Goal: Task Accomplishment & Management: Manage account settings

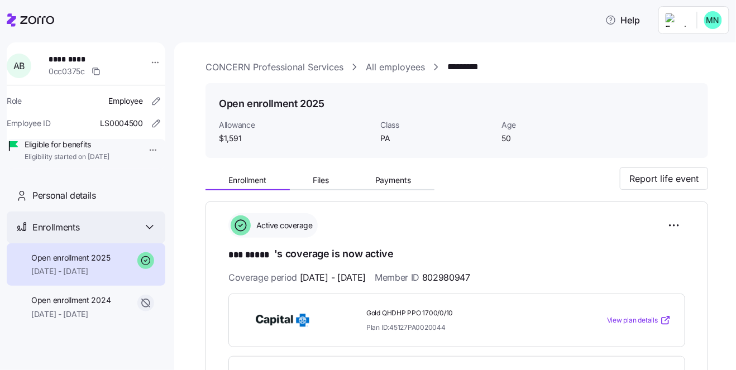
click at [60, 235] on span "Enrollments" at bounding box center [55, 228] width 47 height 14
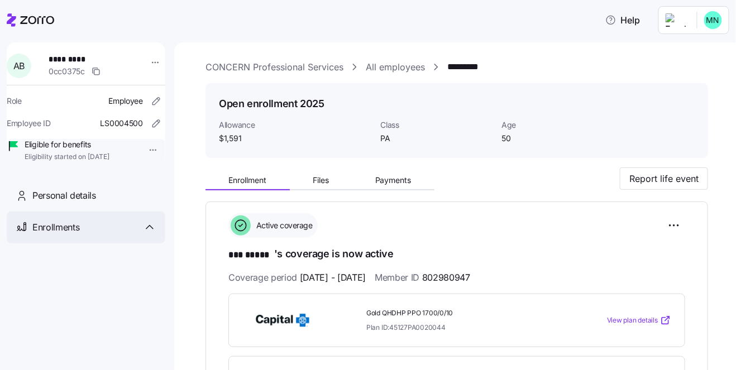
click at [68, 235] on span "Enrollments" at bounding box center [55, 228] width 47 height 14
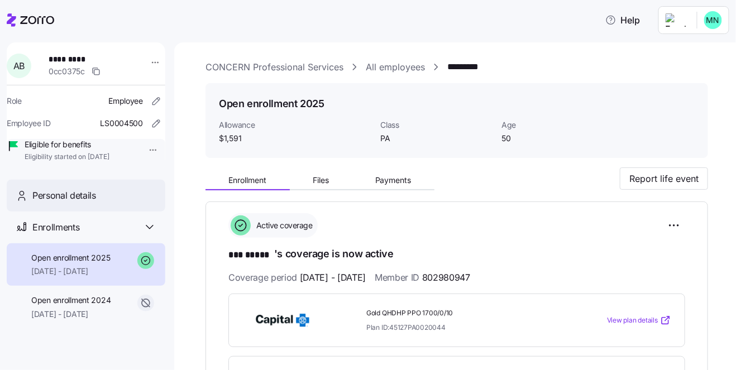
click at [84, 203] on span "Personal details" at bounding box center [64, 196] width 64 height 14
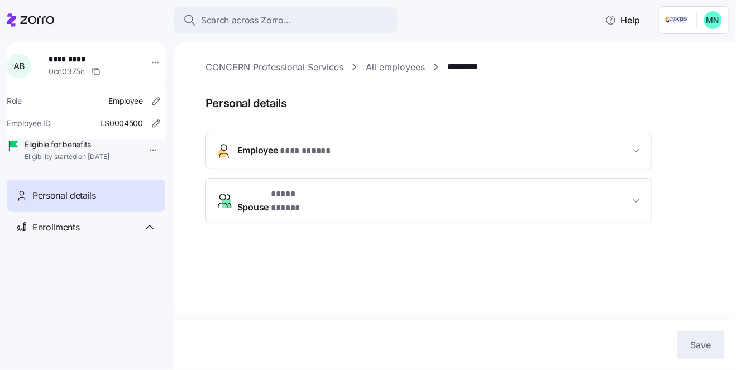
click at [513, 151] on span "Employee * *** ***** *" at bounding box center [433, 151] width 392 height 15
